Goal: Transaction & Acquisition: Download file/media

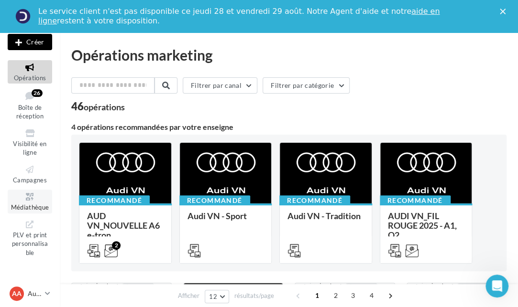
click at [28, 205] on span "Médiathèque" at bounding box center [30, 208] width 38 height 8
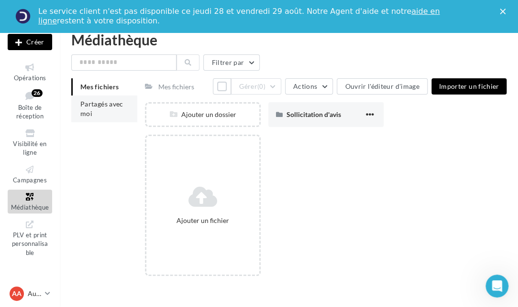
click at [112, 111] on li "Partagés avec moi" at bounding box center [104, 109] width 66 height 27
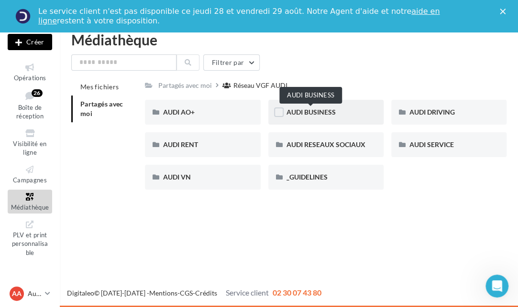
click at [321, 109] on span "AUDI BUSINESS" at bounding box center [310, 112] width 49 height 8
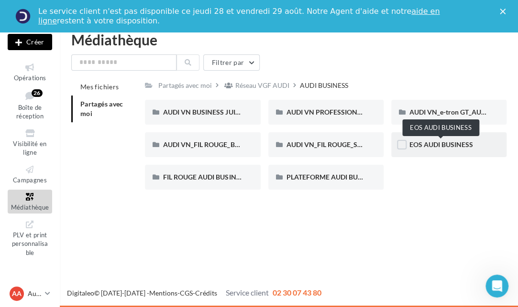
click at [444, 143] on span "EOS AUDI BUSINESS" at bounding box center [441, 145] width 64 height 8
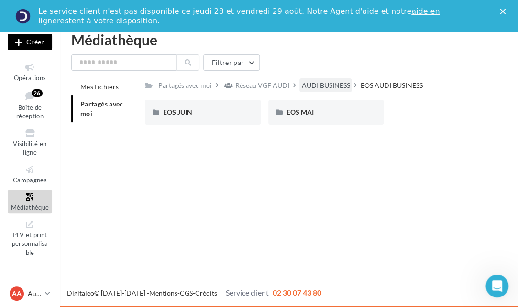
click at [338, 84] on div "AUDI BUSINESS" at bounding box center [325, 86] width 48 height 10
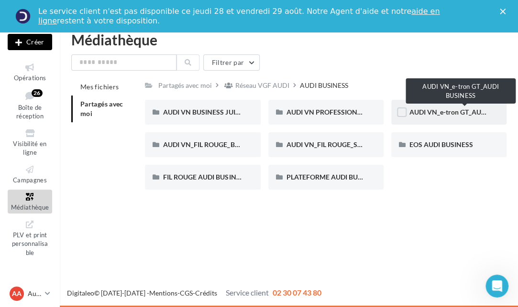
click at [420, 115] on span "AUDI VN_e-tron GT_AUDI BUSINESS" at bounding box center [464, 112] width 111 height 8
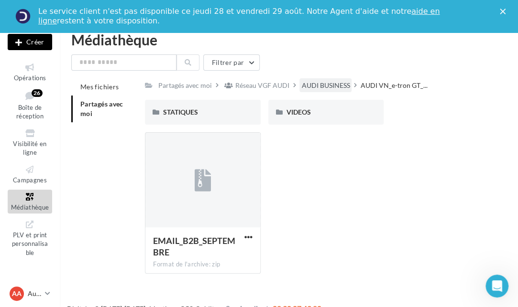
click at [321, 85] on div "AUDI BUSINESS" at bounding box center [325, 86] width 48 height 10
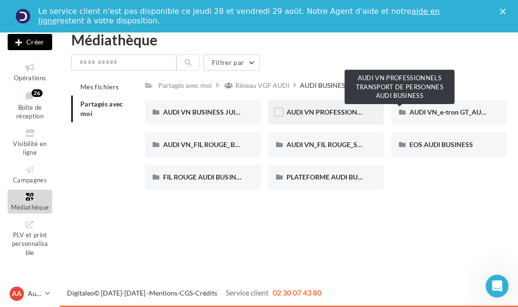
click at [344, 109] on span "AUDI VN PROFESSIONNELS TRANSPORT DE PERSONNES AUDI BUSINESS" at bounding box center [401, 112] width 230 height 8
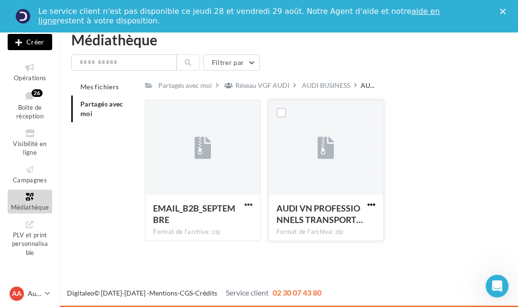
click at [369, 206] on span "button" at bounding box center [371, 205] width 8 height 8
click at [330, 222] on button "Télécharger" at bounding box center [330, 223] width 96 height 25
click at [248, 205] on span "button" at bounding box center [248, 205] width 8 height 8
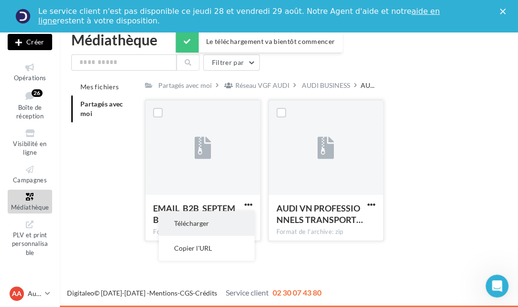
click at [213, 227] on button "Télécharger" at bounding box center [207, 223] width 96 height 25
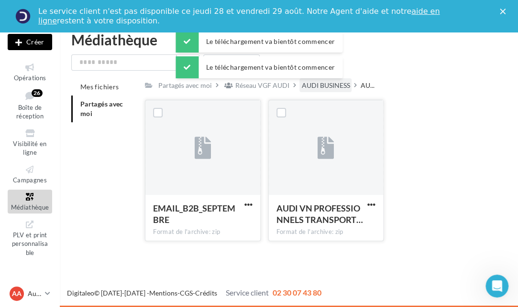
click at [324, 87] on div "AUDI BUSINESS" at bounding box center [325, 86] width 48 height 10
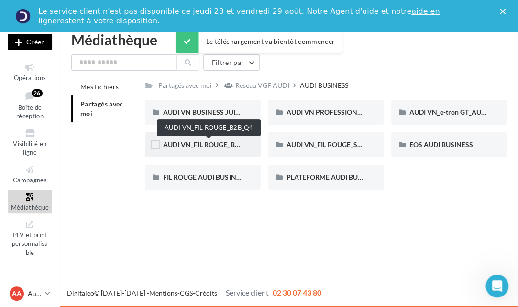
click at [232, 143] on span "AUDI VN_FIL ROUGE_B2B_Q4" at bounding box center [208, 145] width 91 height 8
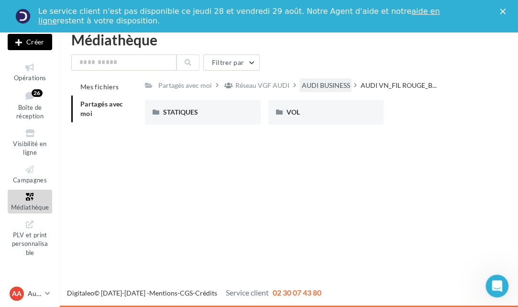
click at [317, 83] on div "AUDI BUSINESS" at bounding box center [325, 86] width 48 height 10
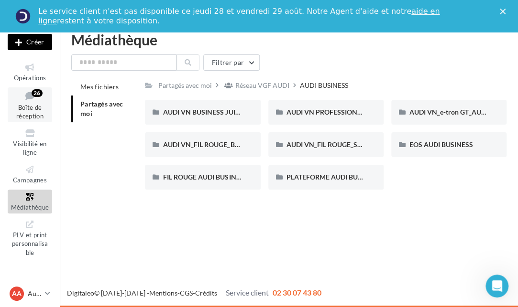
click at [25, 113] on span "Boîte de réception" at bounding box center [29, 112] width 27 height 17
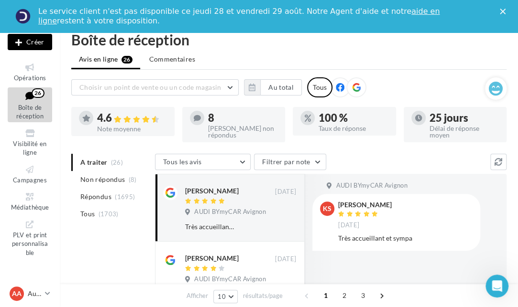
click at [501, 12] on polygon "Fermer" at bounding box center [503, 12] width 6 height 6
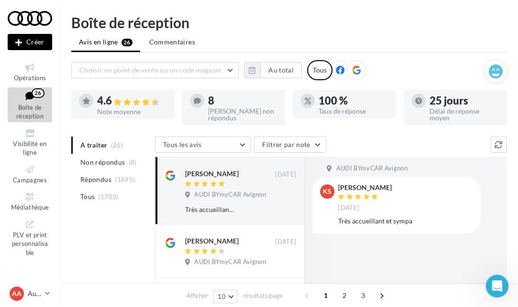
click at [31, 22] on div at bounding box center [30, 18] width 44 height 24
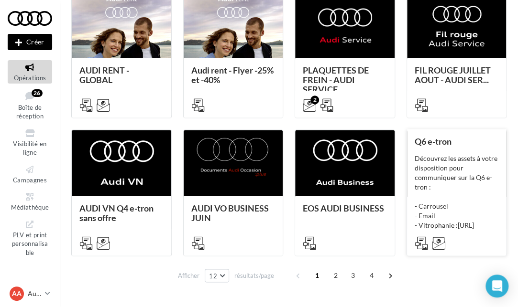
scroll to position [409, 0]
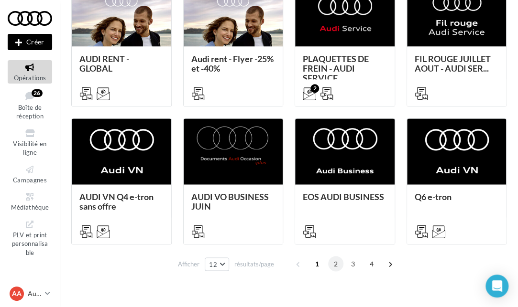
click at [332, 262] on span "2" at bounding box center [335, 263] width 15 height 15
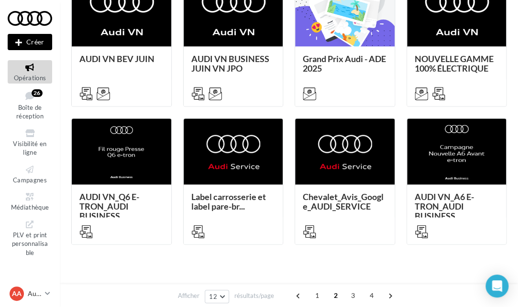
scroll to position [211, 0]
